Goal: Task Accomplishment & Management: Manage account settings

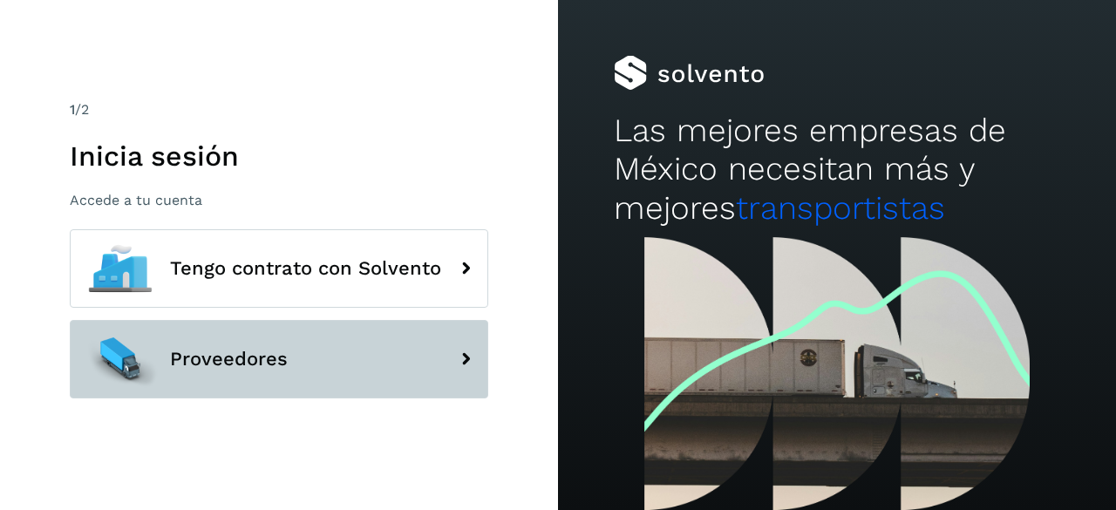
click at [202, 365] on span "Proveedores" at bounding box center [229, 359] width 118 height 21
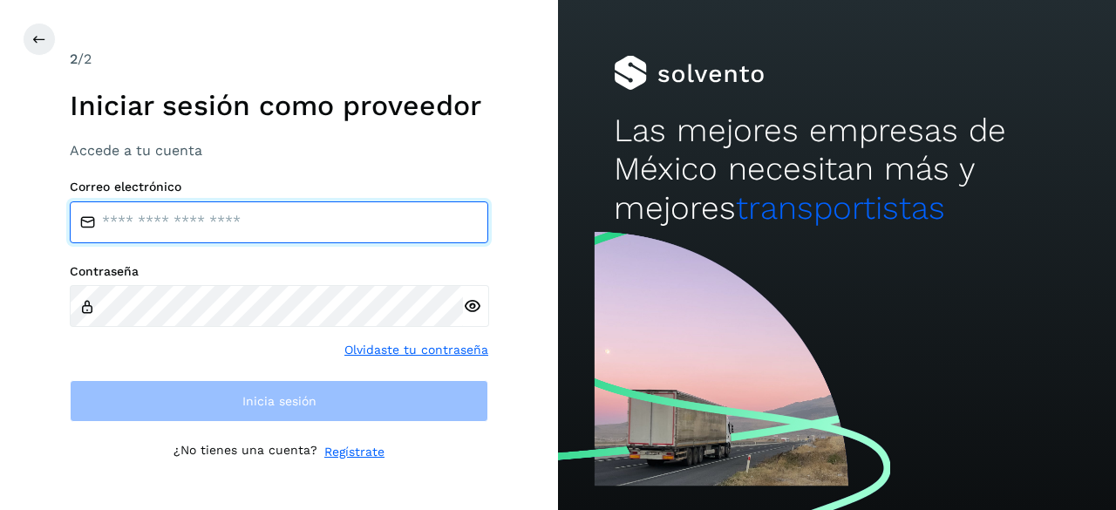
click at [234, 241] on input "email" at bounding box center [279, 222] width 418 height 42
type input "**********"
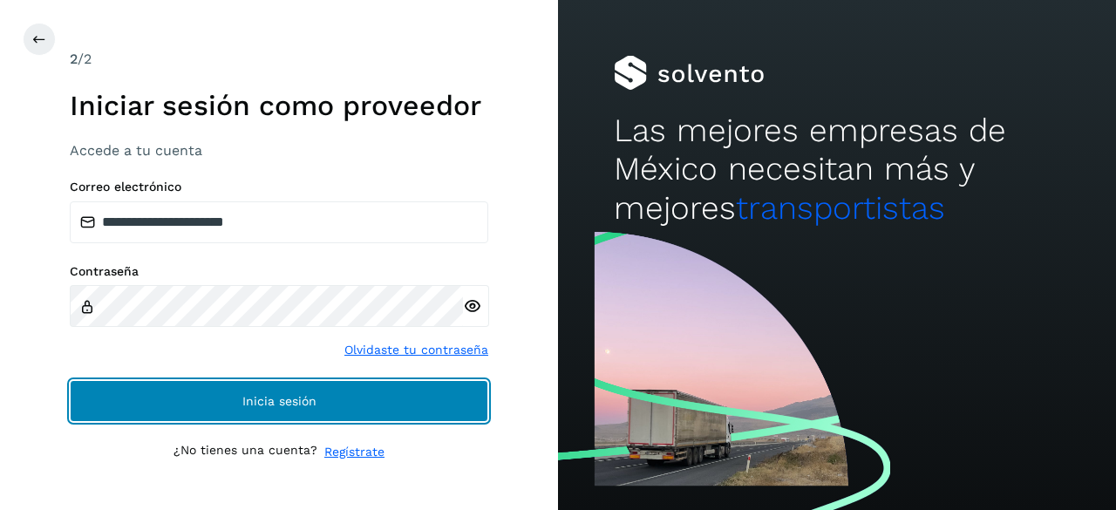
click at [265, 409] on button "Inicia sesión" at bounding box center [279, 401] width 418 height 42
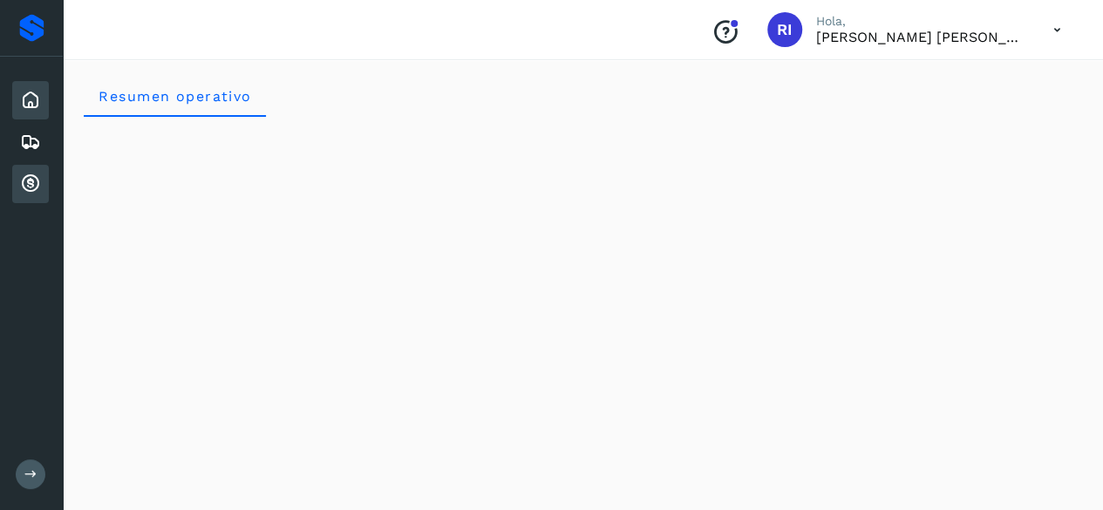
click at [30, 194] on div "Cuentas por cobrar" at bounding box center [30, 184] width 37 height 38
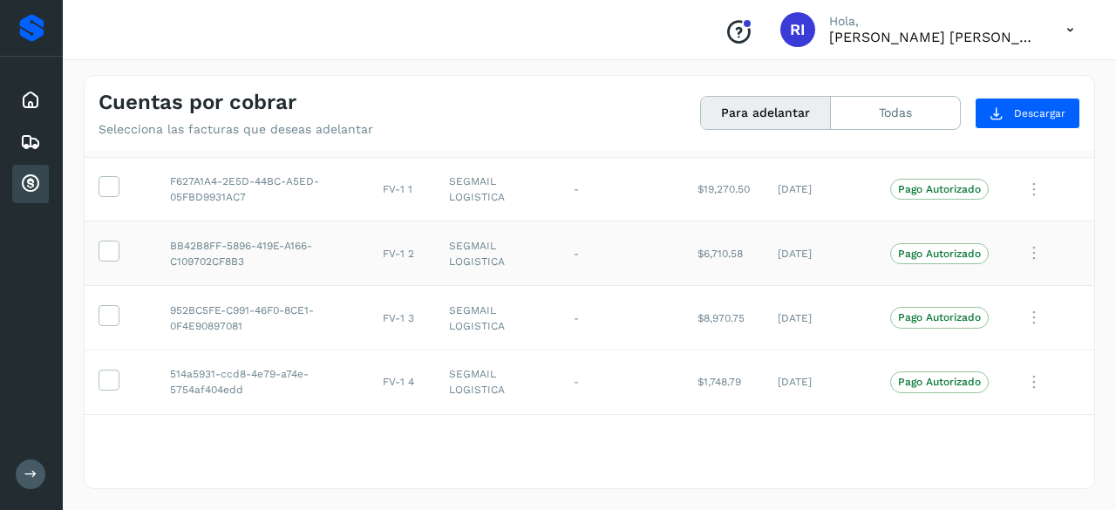
scroll to position [16, 0]
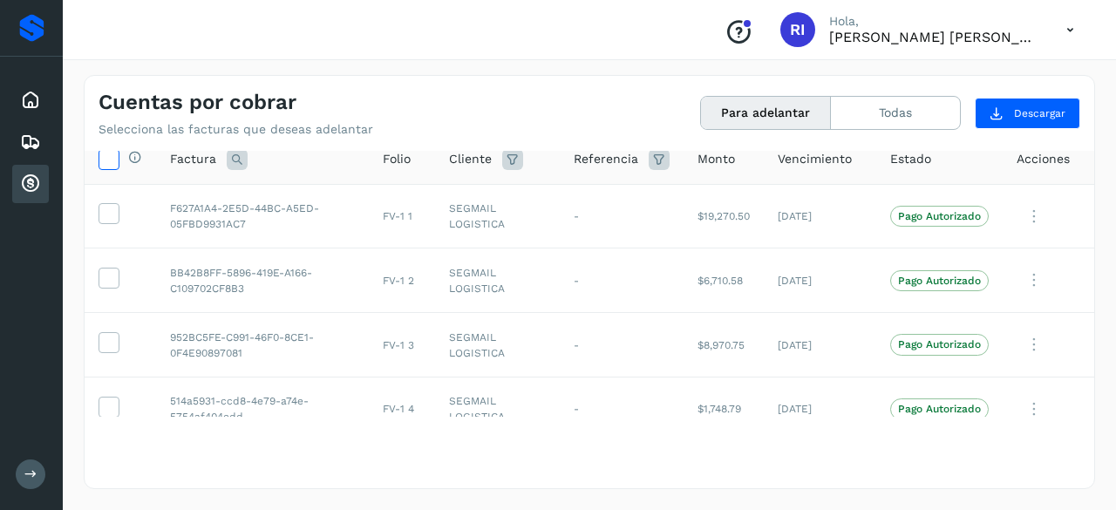
click at [115, 160] on icon at bounding box center [108, 158] width 18 height 18
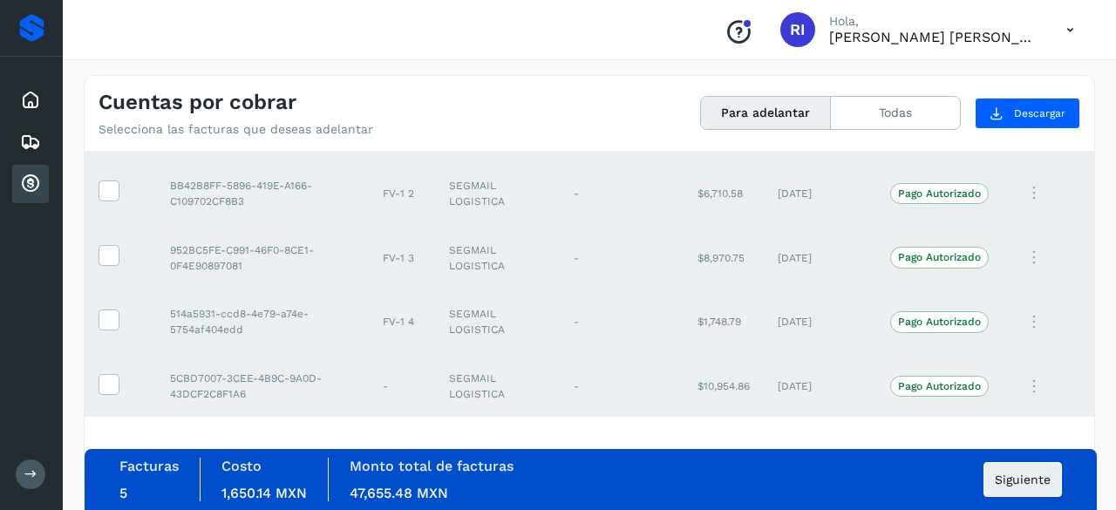
scroll to position [103, 0]
click at [1008, 39] on p "[PERSON_NAME] [PERSON_NAME]" at bounding box center [933, 37] width 209 height 17
click at [1072, 24] on icon at bounding box center [1070, 30] width 36 height 36
click at [957, 79] on div "Cerrar sesión" at bounding box center [983, 78] width 207 height 33
